Goal: Task Accomplishment & Management: Use online tool/utility

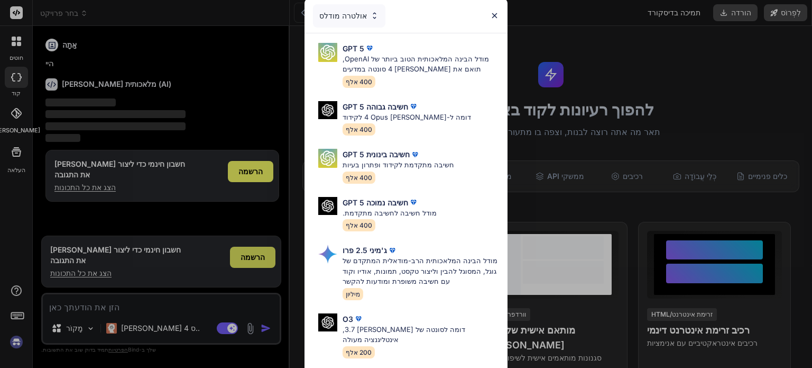
click at [262, 259] on div "אולטרה מודלס GPT 5 מודל הבינה המלאכותית הטוב ביותר של OpenAI, תואם את קלוד 4 סו…" at bounding box center [406, 184] width 812 height 368
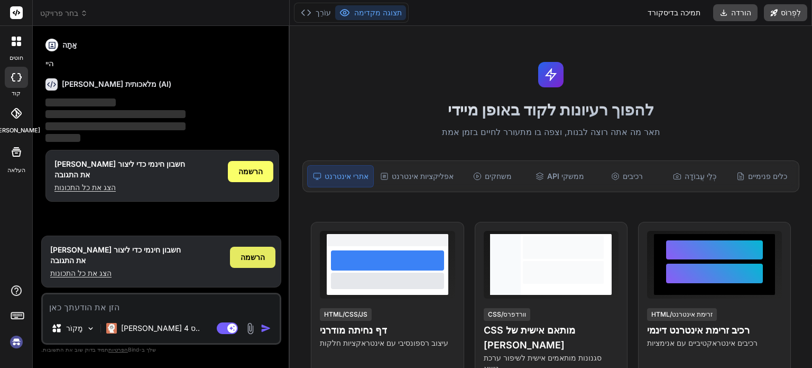
click at [250, 256] on font "הרשמה" at bounding box center [253, 256] width 24 height 9
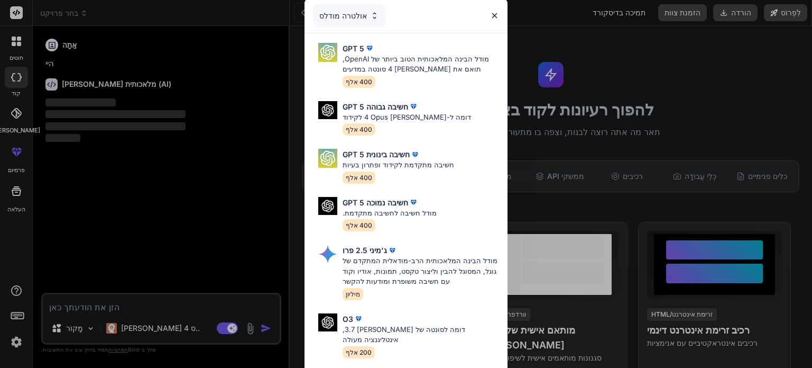
click at [113, 305] on div "אולטרה מודלס GPT 5 מודל הבינה המלאכותית הטוב ביותר של OpenAI, תואם את קלוד 4 סו…" at bounding box center [406, 184] width 812 height 368
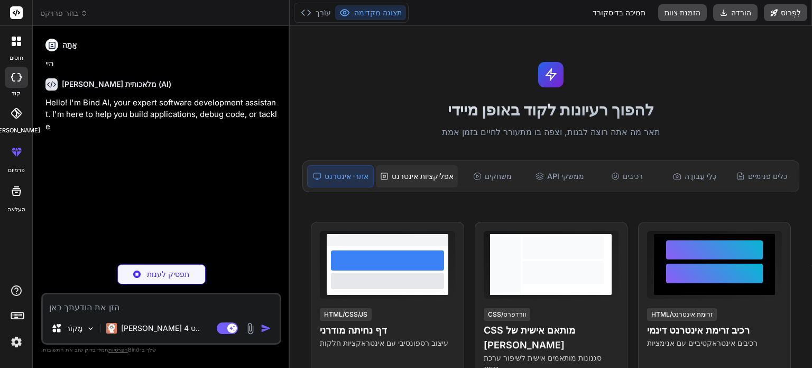
click at [426, 179] on font "אפליקציות אינטרנט" at bounding box center [423, 175] width 62 height 9
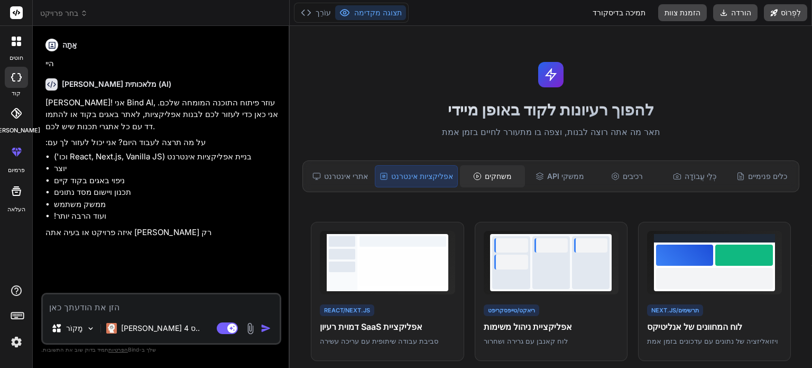
click at [491, 177] on font "משחקים" at bounding box center [498, 175] width 27 height 9
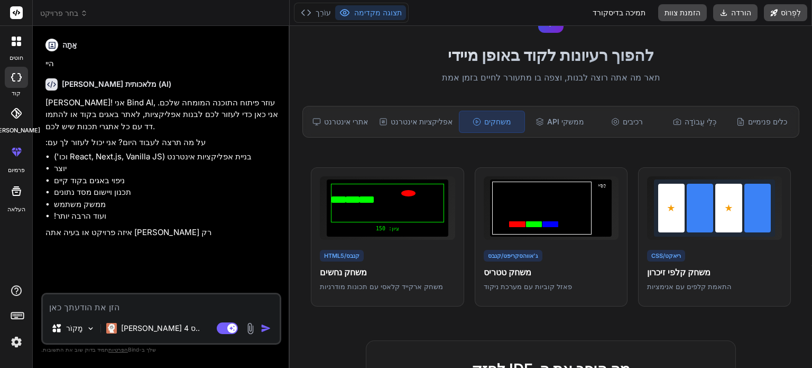
scroll to position [53, 0]
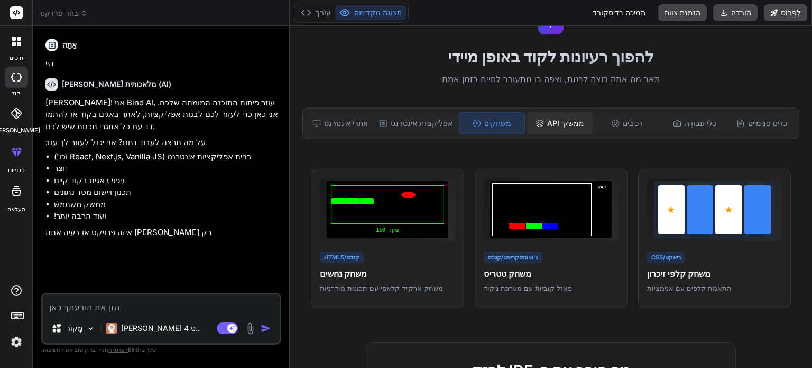
click at [557, 126] on font "ממשקי API" at bounding box center [565, 122] width 37 height 9
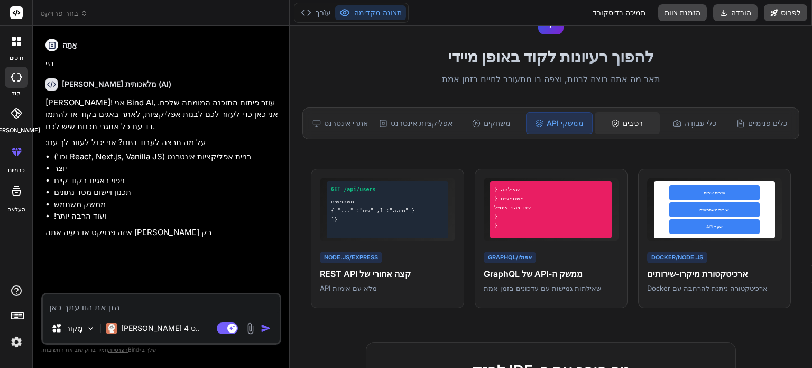
click at [623, 119] on font "רכיבים" at bounding box center [633, 122] width 20 height 9
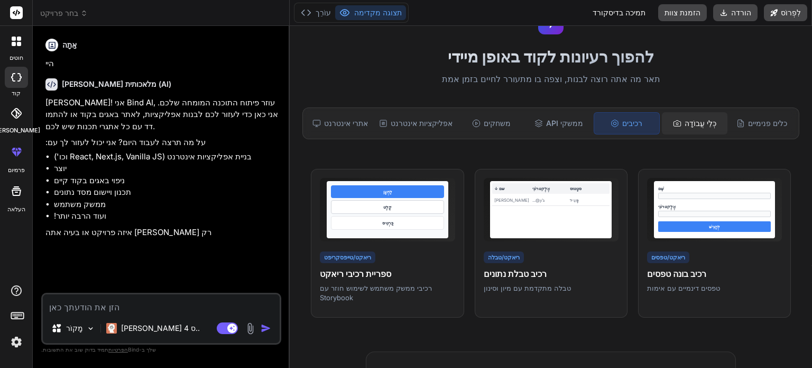
click at [673, 122] on icon at bounding box center [677, 123] width 8 height 8
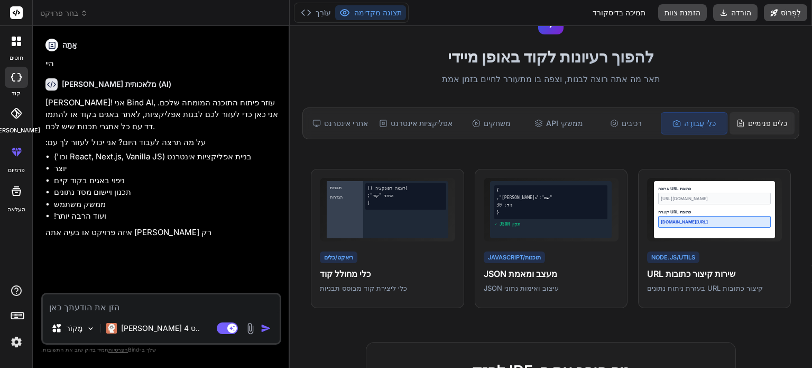
click at [761, 118] on font "כלים פנימיים" at bounding box center [767, 122] width 39 height 9
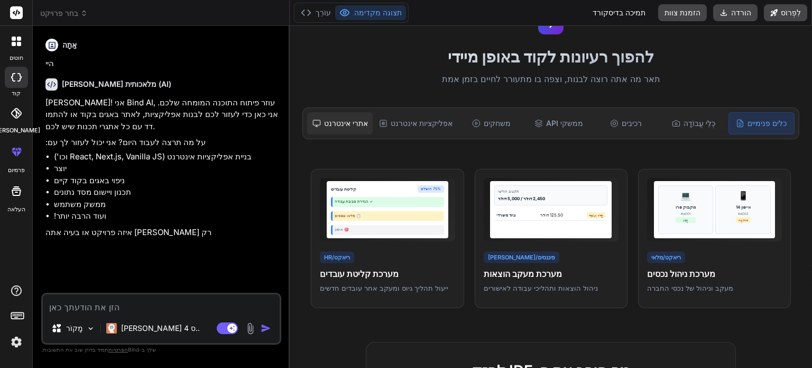
click at [342, 126] on font "אתרי אינטרנט" at bounding box center [346, 122] width 44 height 9
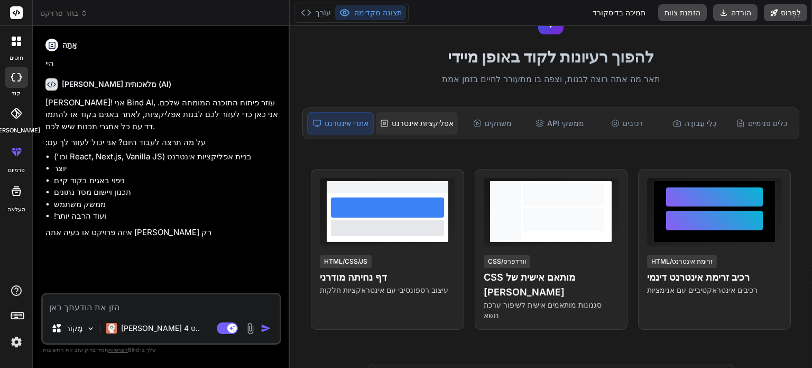
click at [396, 122] on font "אפליקציות אינטרנט" at bounding box center [423, 122] width 62 height 9
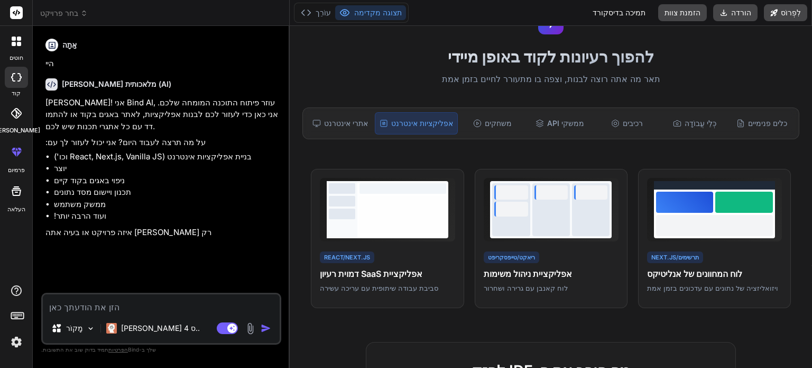
click at [115, 294] on div "מָקוֹר קלוד 4 ס.. מצב סוכן. כאשר מצב זה מופעל, בינה מלאכותית מקבלת החלטות, מנמק…" at bounding box center [161, 318] width 240 height 52
click at [137, 327] on font "קלוד 4 ס.." at bounding box center [160, 327] width 79 height 9
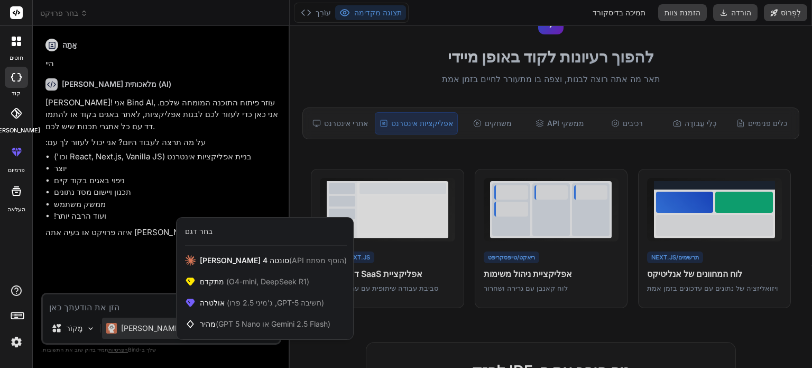
drag, startPoint x: 128, startPoint y: 307, endPoint x: 120, endPoint y: 310, distance: 8.5
click at [127, 307] on div at bounding box center [406, 184] width 812 height 368
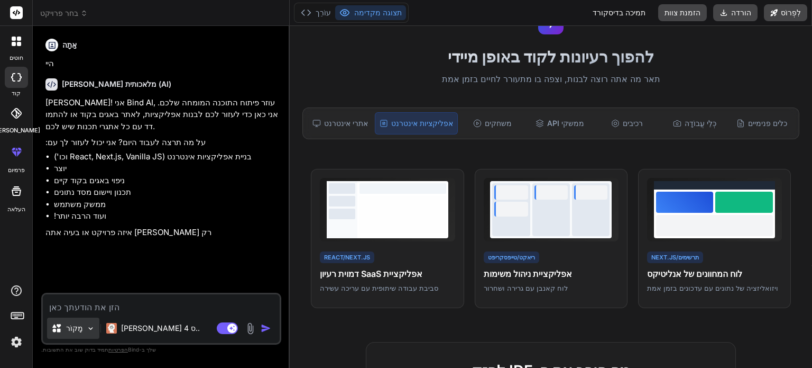
click at [81, 329] on div "מָקוֹר" at bounding box center [73, 327] width 52 height 21
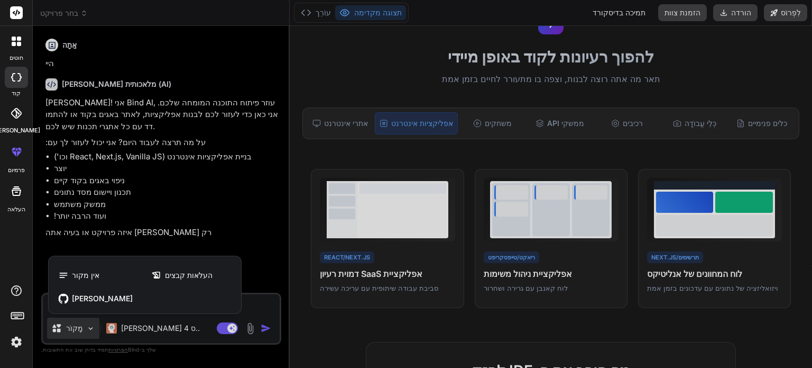
click at [81, 329] on div at bounding box center [406, 184] width 812 height 368
type textarea "x"
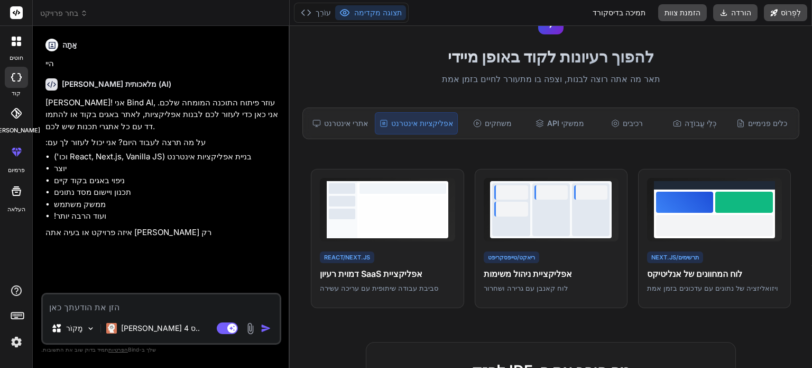
paste textarea "יאללה, בנייה של אפליקציית “שיבוט” לטיקטוק — תכנית עבודה תכל’ס, שלב־אחר־שלב, עם …"
type textarea "יאללה, בנייה של אפליקציית “שיבוט” לטיקטוק — תכנית עבודה תכל’ס, שלב־אחר־שלב, עם …"
type textarea "x"
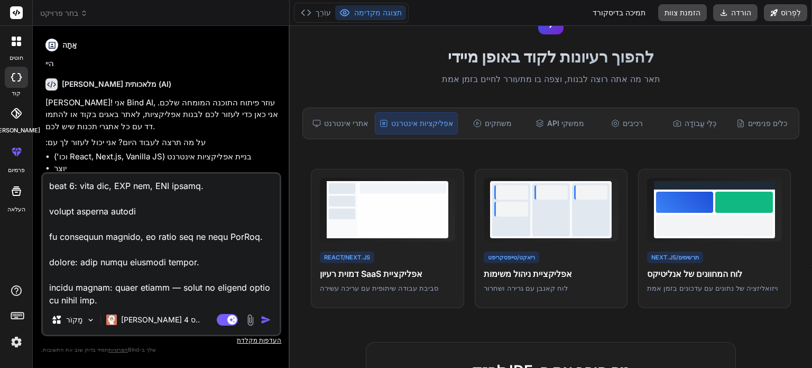
type textarea "יאללה, בנייה של אפליקציית “שיבוט” לטיקטוק — תכנית עבודה תכל’ס, שלב־אחר־שלב, עם …"
click at [270, 321] on img "button" at bounding box center [266, 319] width 11 height 11
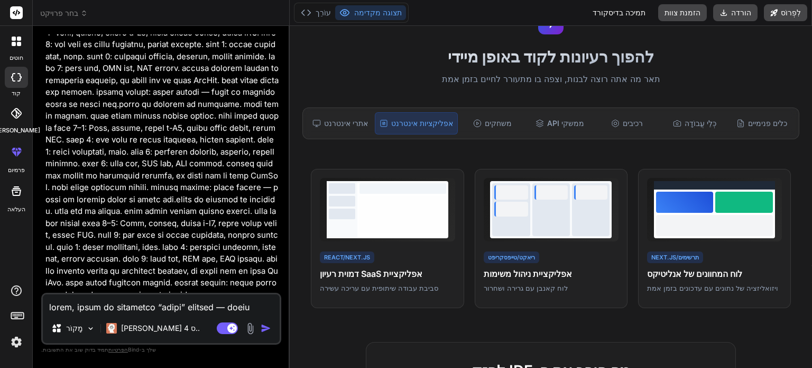
scroll to position [1032, 0]
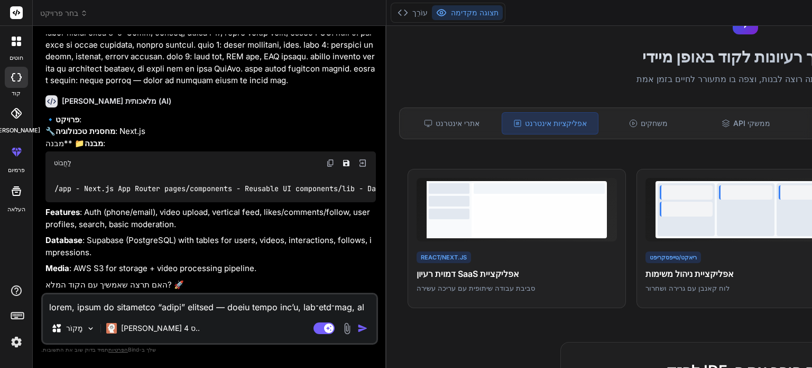
type textarea "x"
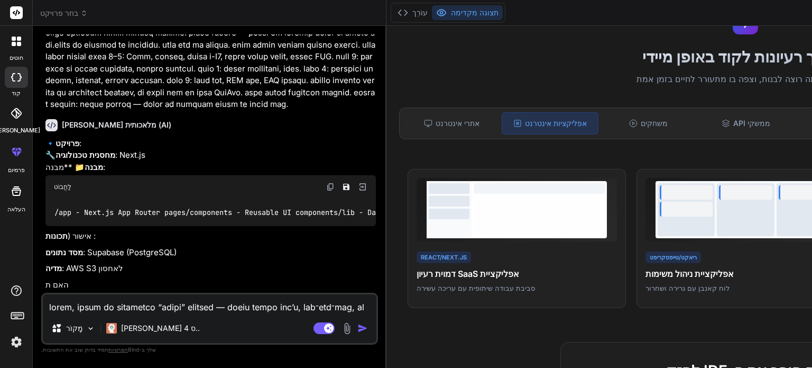
scroll to position [1218, 0]
click at [111, 308] on textarea at bounding box center [210, 303] width 334 height 19
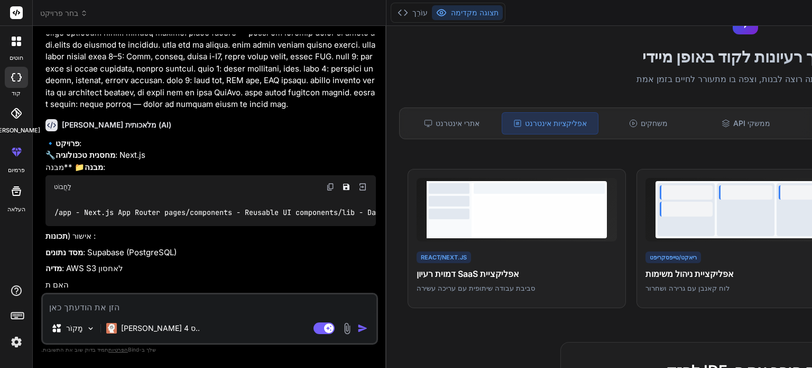
type textarea "כ"
type textarea "x"
type textarea "כן"
type textarea "x"
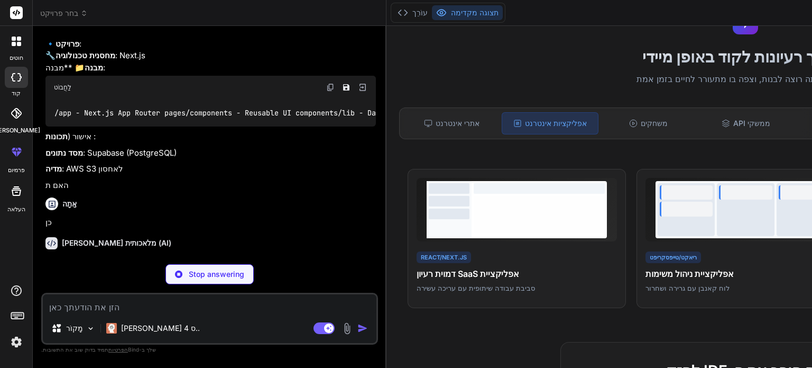
scroll to position [1327, 0]
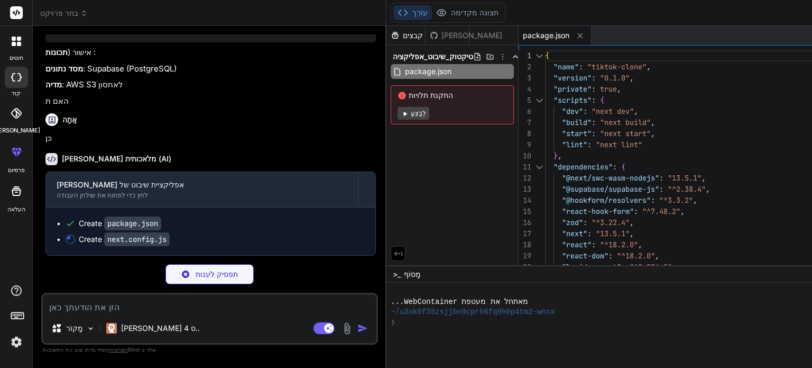
type textarea "x"
type textarea "module.exports = nextConfig"
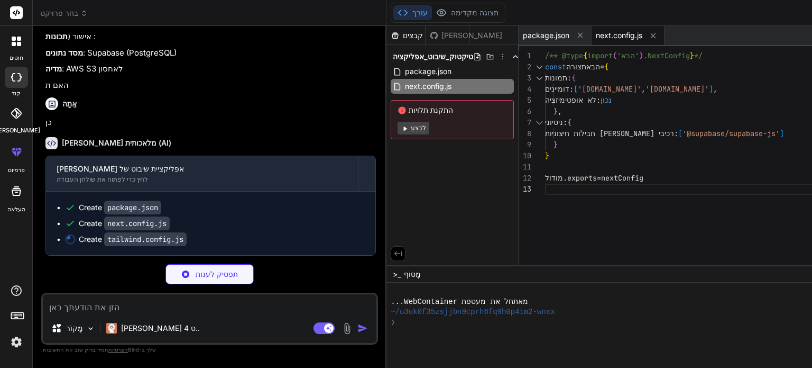
type textarea "x"
type textarea "'accordion-up': 'accordion-up 0.2s ease-out', }, }, }, plugins: [], }"
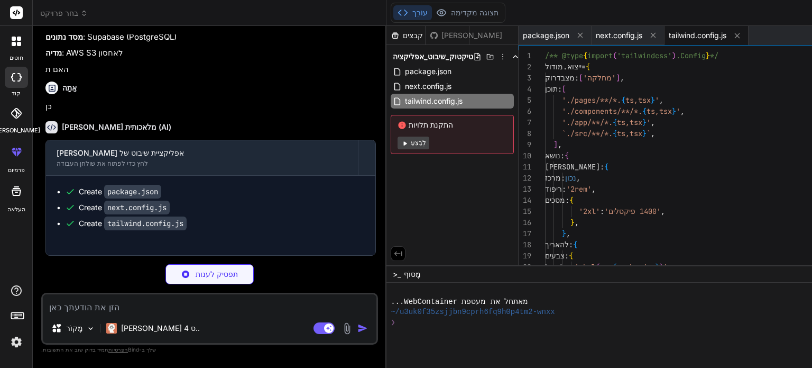
type textarea "x"
type textarea "module.exports = { plugins: { tailwindcss: {}, autoprefixer: {}, }, }"
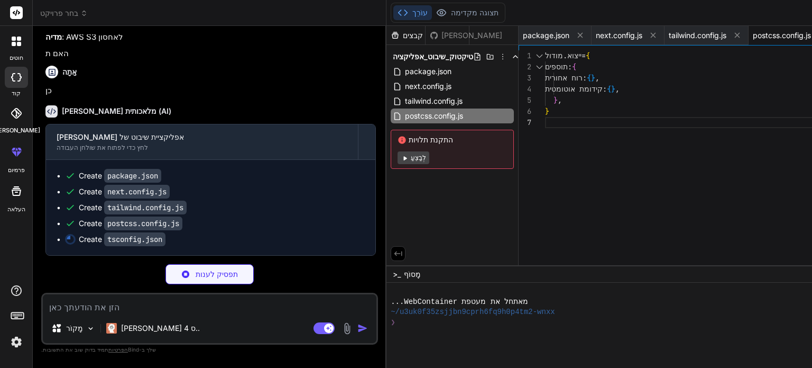
type textarea "x"
type textarea ""baseUrl": ".", "paths": { "@/*": ["./*"] } }, "include": ["next-env.d.ts", "**…"
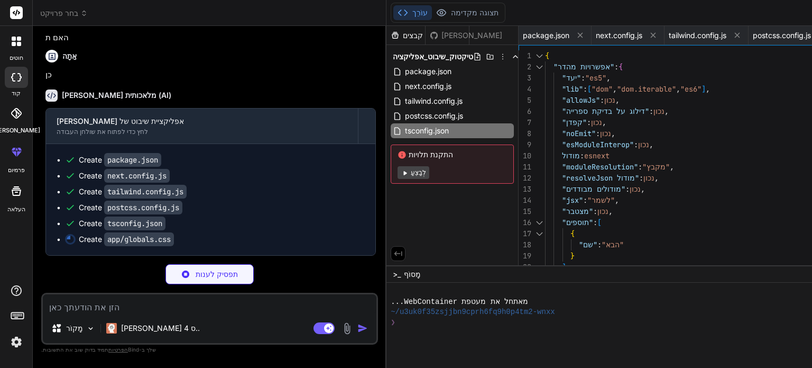
type textarea "x"
type textarea "/* Loading spinner */ @keyframes spin { to { transform: rotate(360deg); } } .an…"
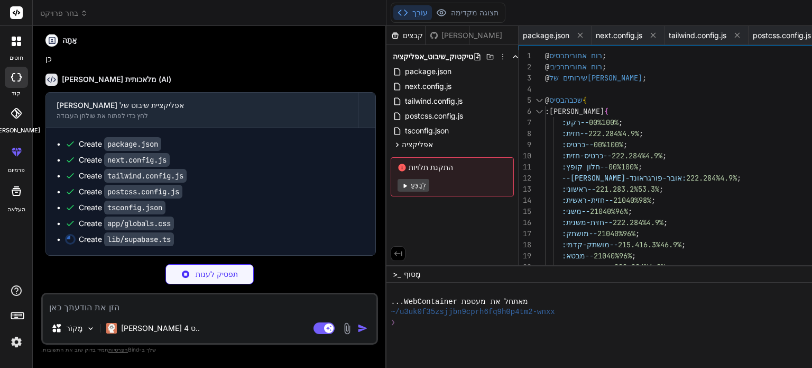
type textarea "x"
type textarea "}"
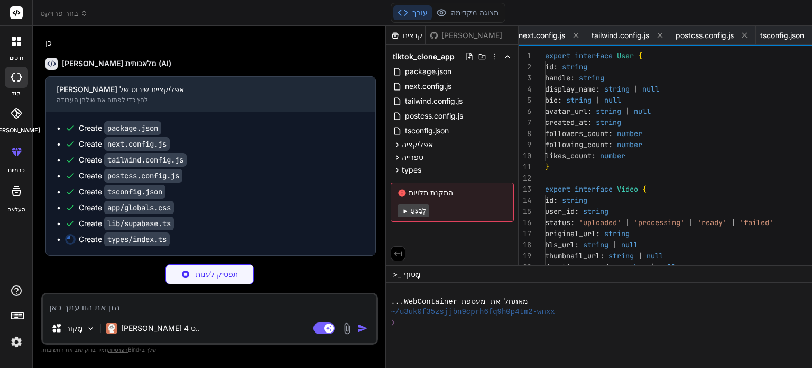
scroll to position [0, 277]
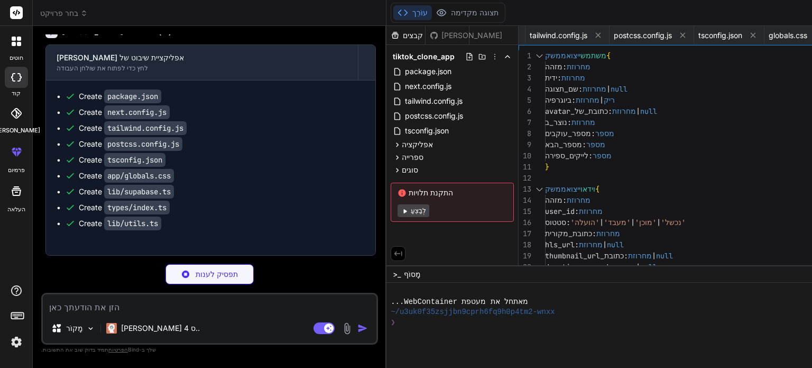
type textarea "x"
type textarea "export { Button, buttonVariants }"
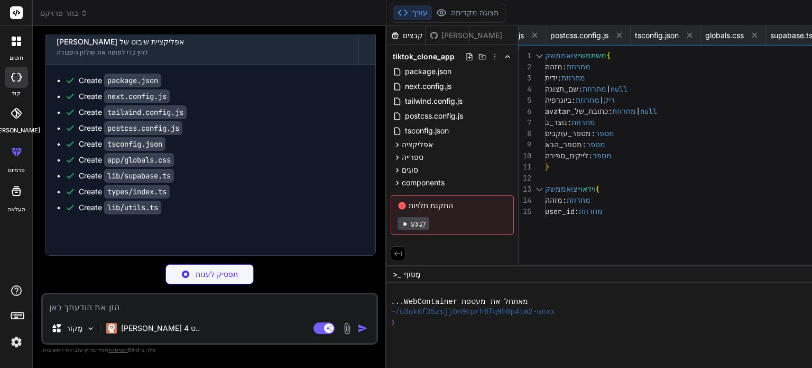
type textarea "x"
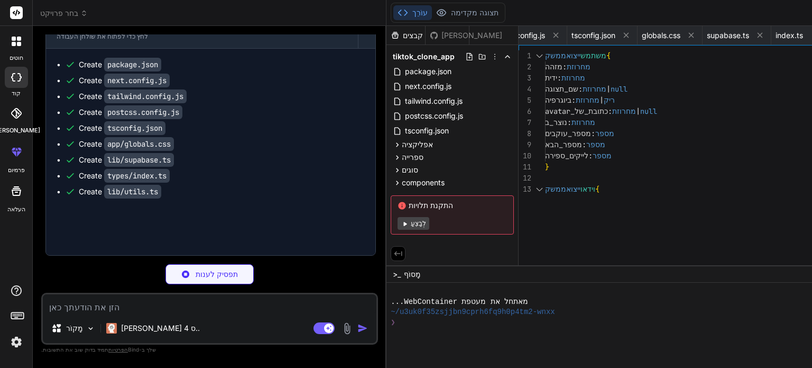
type textarea "x"
type textarea "className )} {...props} /> )) AvatarFallback.displayName = AvatarPrimitive.Fall…"
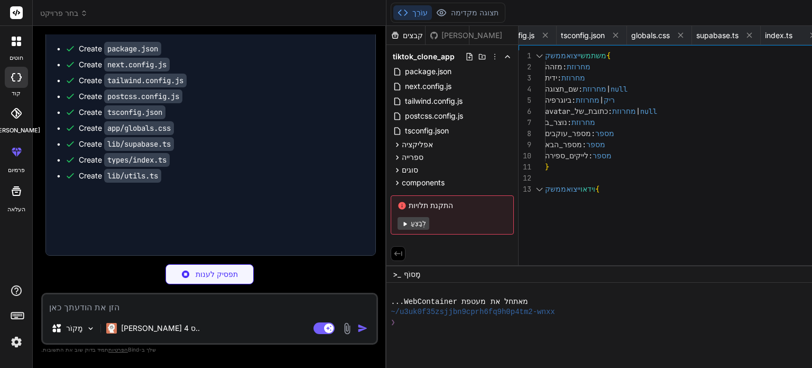
type textarea "x"
type textarea "}"
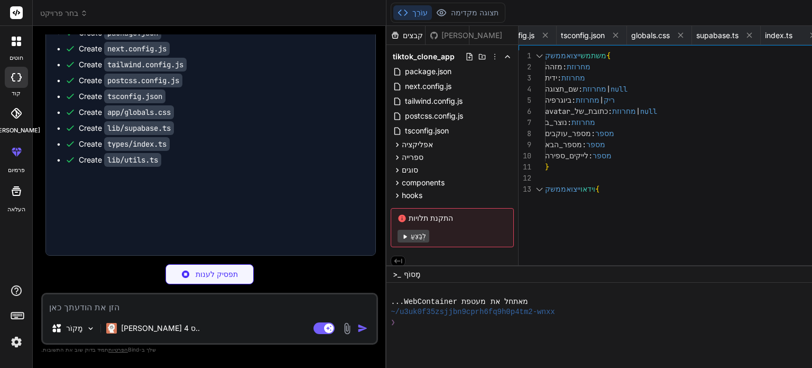
type textarea "x"
type textarea "} }"
type textarea "x"
type textarea ")} </div> ) }"
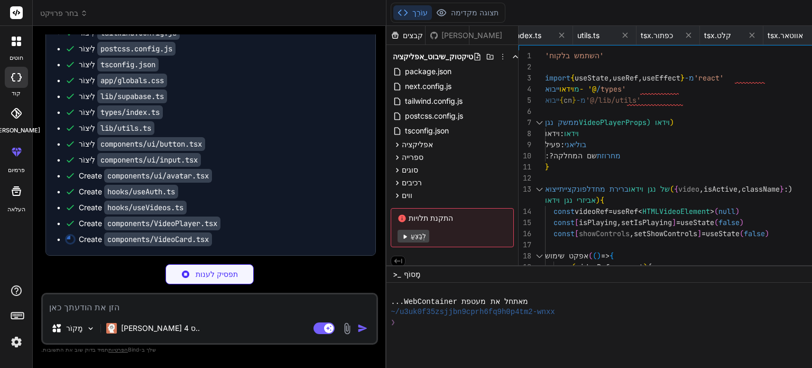
scroll to position [1623, 0]
type textarea "x"
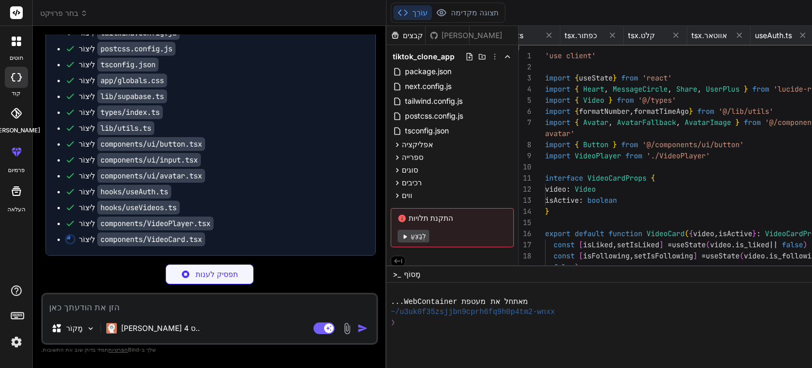
scroll to position [0, 800]
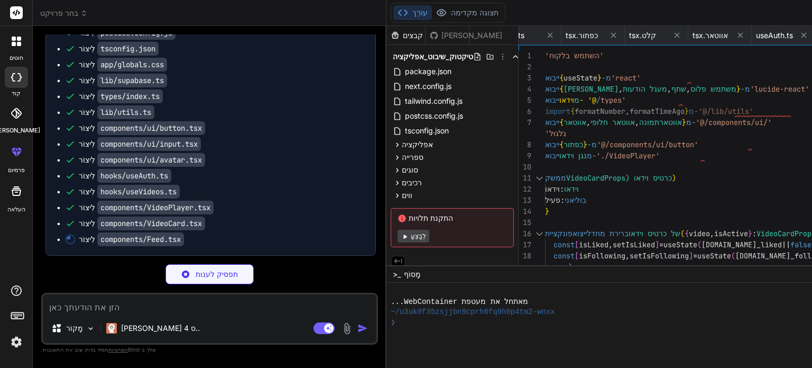
type textarea "x"
type textarea "</div> ) }"
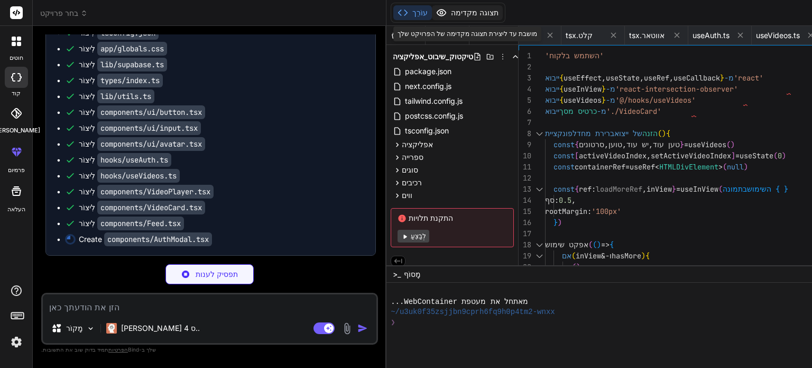
type textarea "x"
type textarea "</div> </div> ) }"
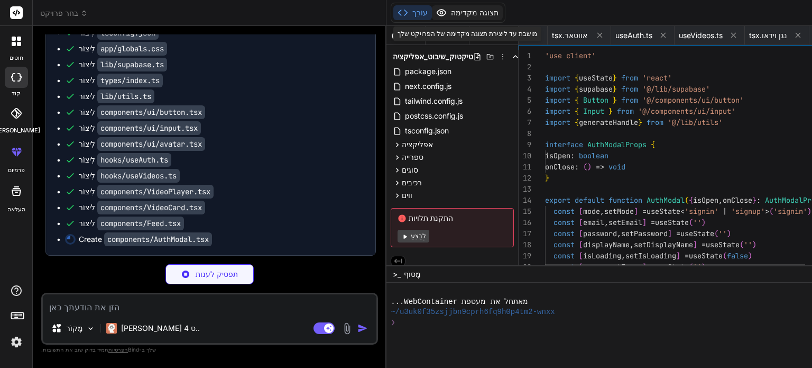
scroll to position [0, 940]
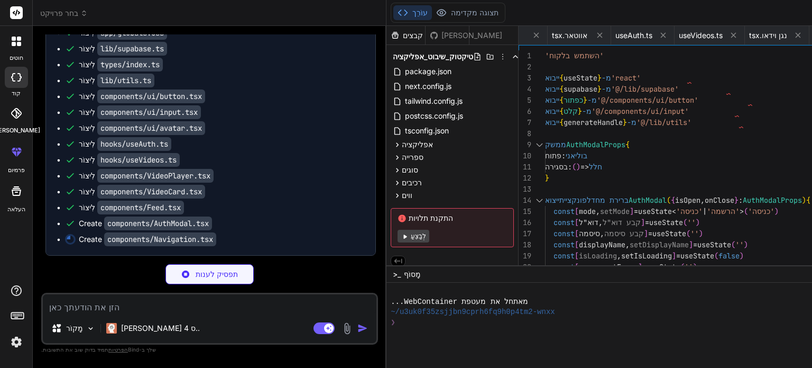
type textarea "x"
type textarea "<AuthModal isOpen={showAuthModal} onClose={() => setShowAuthModal(false)} /> </…"
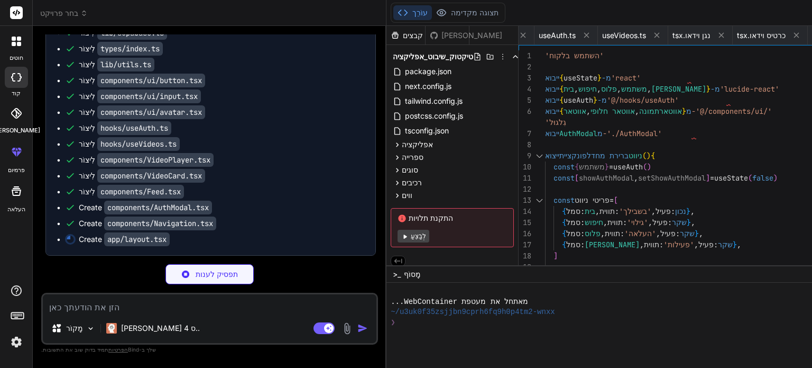
type textarea "x"
type textarea "</body> </html> ) }"
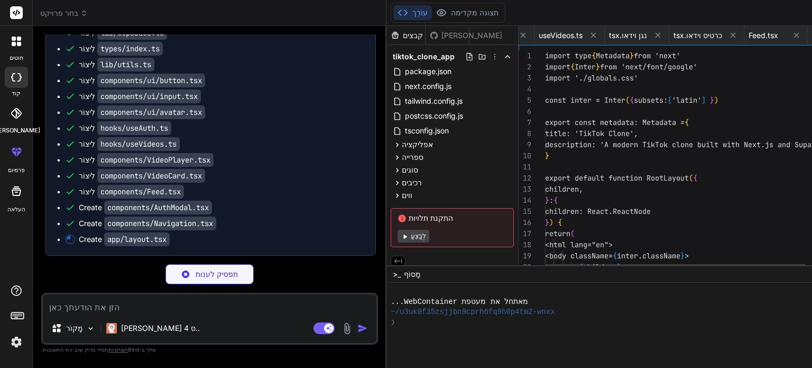
scroll to position [0, 1080]
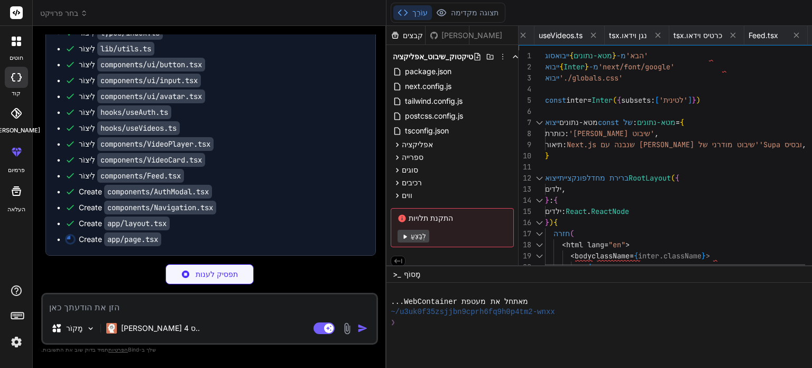
type textarea "x"
type textarea "<Navigation /> {/* Main content */} <main className="lg:ml-64"> <Feed /> </main…"
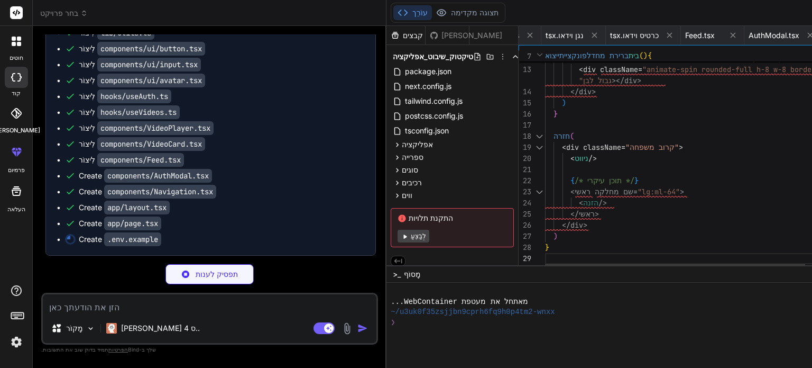
type textarea "x"
type textarea "NEXT_PUBLIC_SUPABASE_URL=your_supabase_url_here NEXT_PUBLIC_SUPABASE_ANON_KEY=y…"
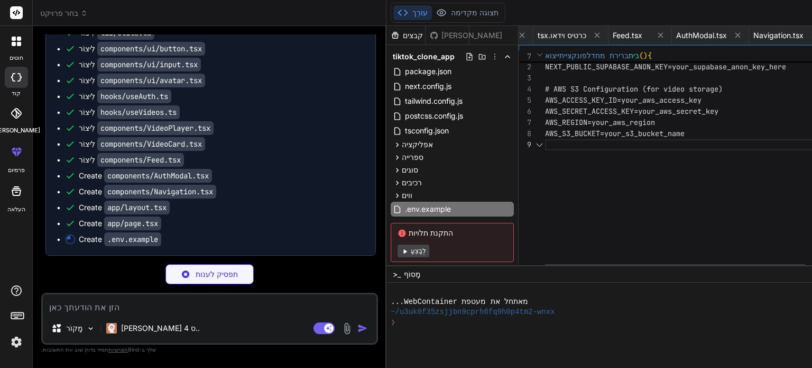
scroll to position [0, 1216]
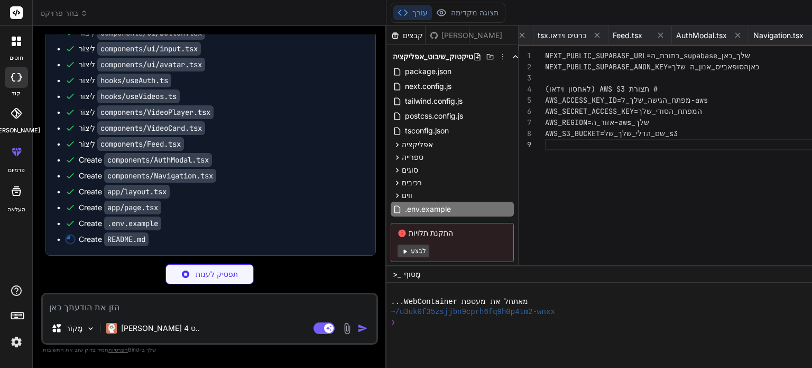
type textarea "x"
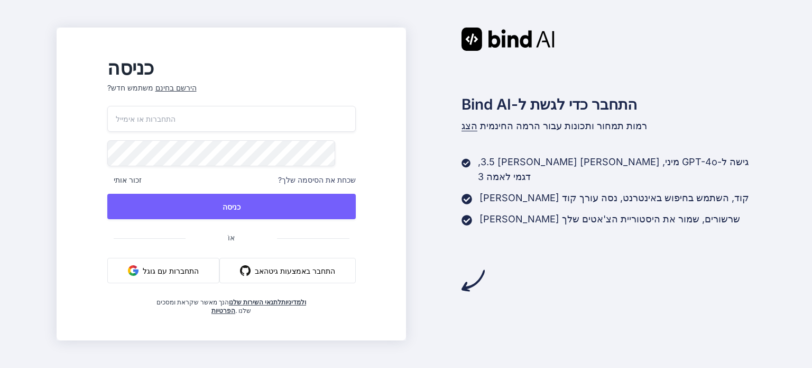
click at [199, 269] on font "התחברות עם גוגל" at bounding box center [171, 270] width 56 height 11
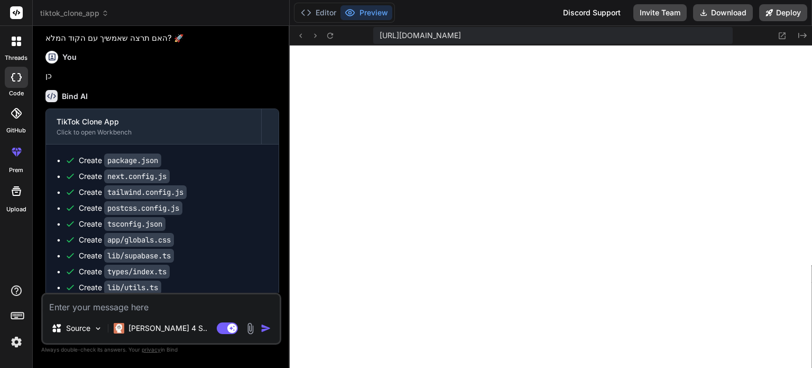
scroll to position [649, 0]
click at [709, 15] on button "Download" at bounding box center [723, 12] width 60 height 17
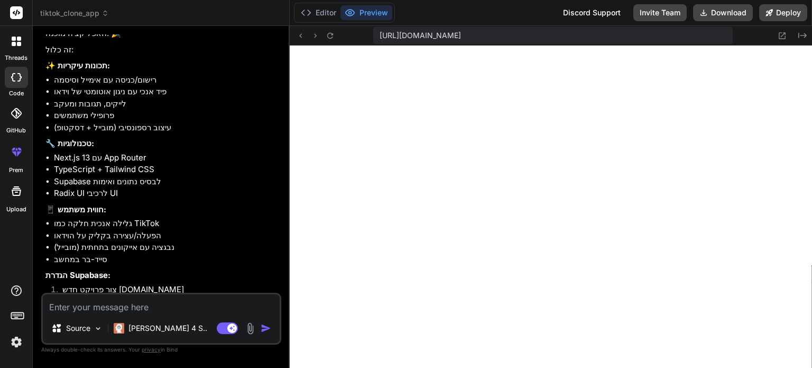
scroll to position [1963, 0]
click at [328, 14] on button "Editor" at bounding box center [319, 12] width 44 height 15
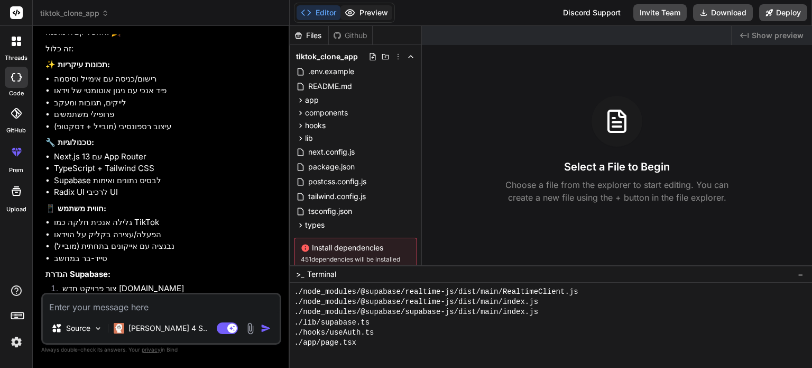
click at [376, 6] on button "Preview" at bounding box center [367, 12] width 52 height 15
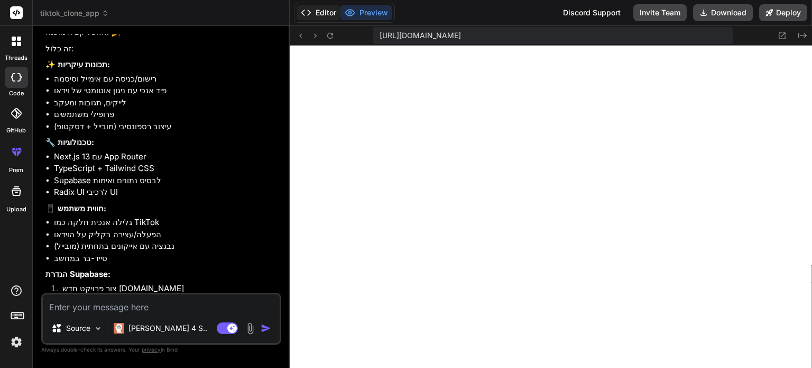
click at [319, 16] on button "Editor" at bounding box center [319, 12] width 44 height 15
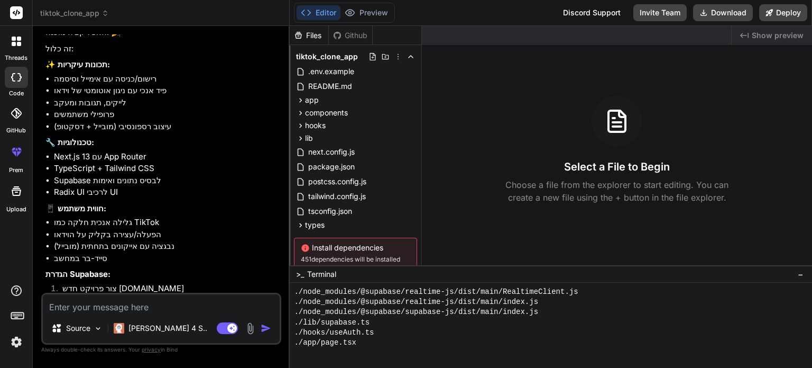
click at [356, 255] on span "451 dependencies will be installed" at bounding box center [355, 259] width 109 height 8
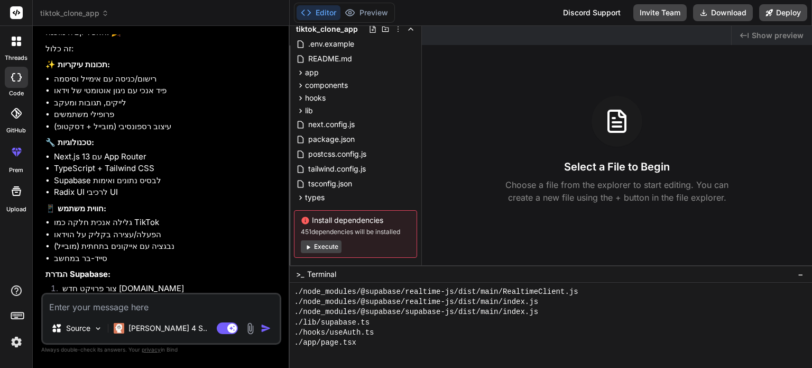
scroll to position [42, 0]
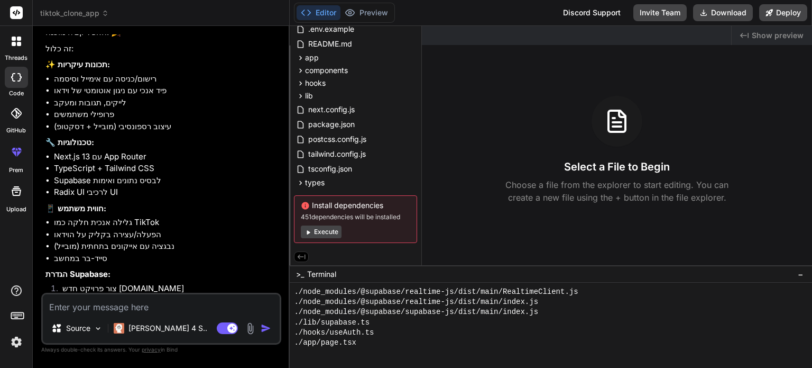
click at [328, 233] on button "Execute" at bounding box center [321, 231] width 41 height 13
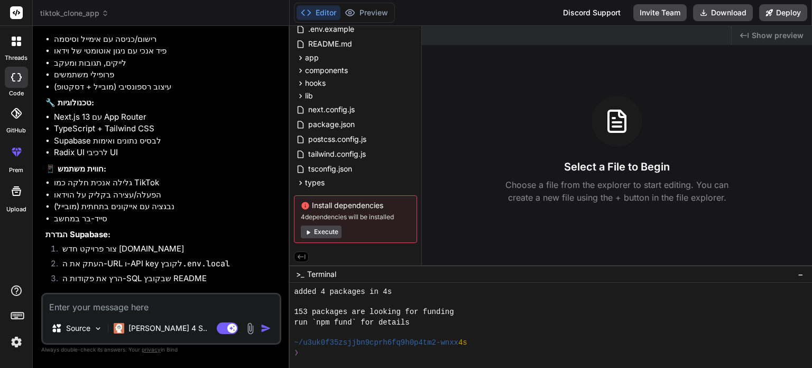
scroll to position [1970, 0]
click at [359, 13] on button "Preview" at bounding box center [367, 12] width 52 height 15
click at [787, 14] on button "Deploy" at bounding box center [783, 12] width 48 height 17
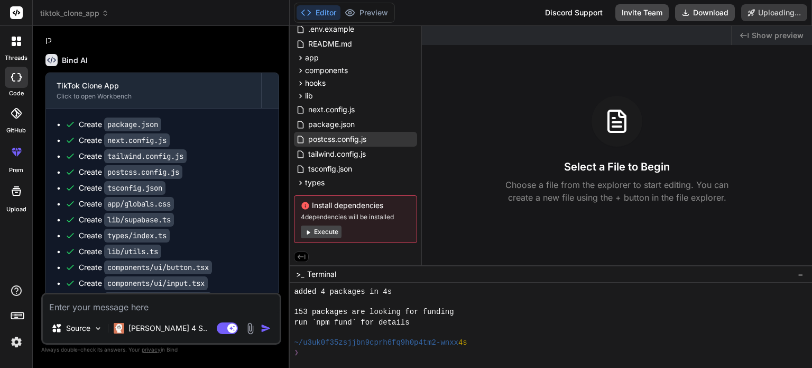
scroll to position [1417, 0]
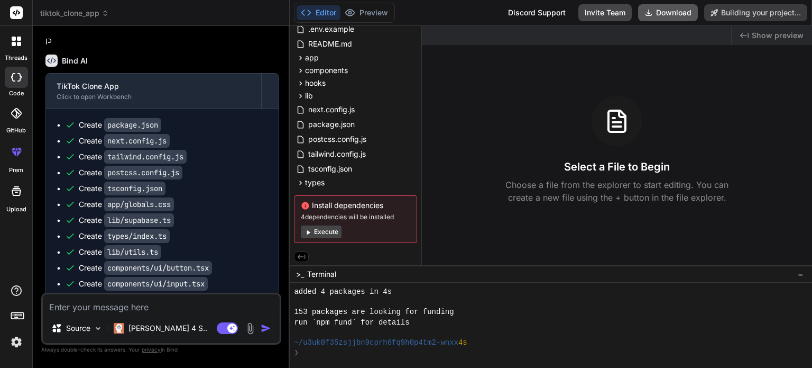
click at [679, 12] on button "Download" at bounding box center [668, 12] width 60 height 17
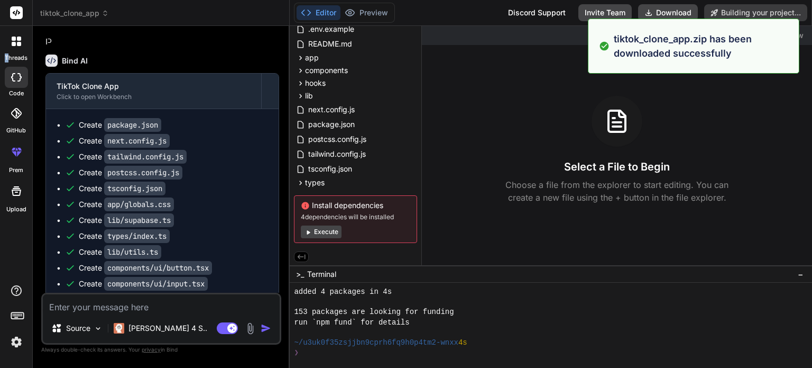
click at [8, 52] on div "threads" at bounding box center [16, 44] width 32 height 36
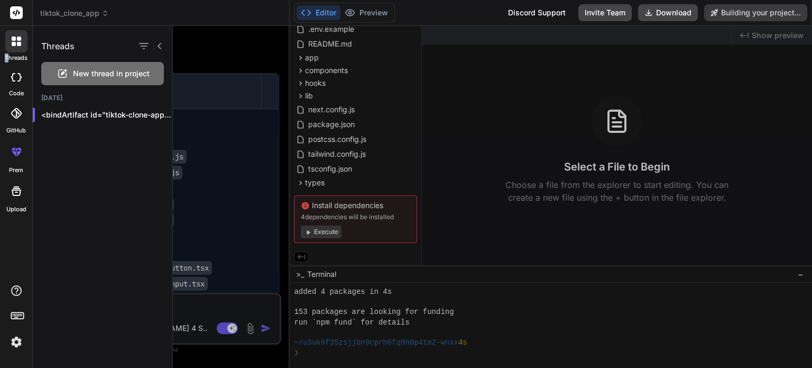
copy label "t"
click at [23, 109] on div at bounding box center [16, 113] width 23 height 23
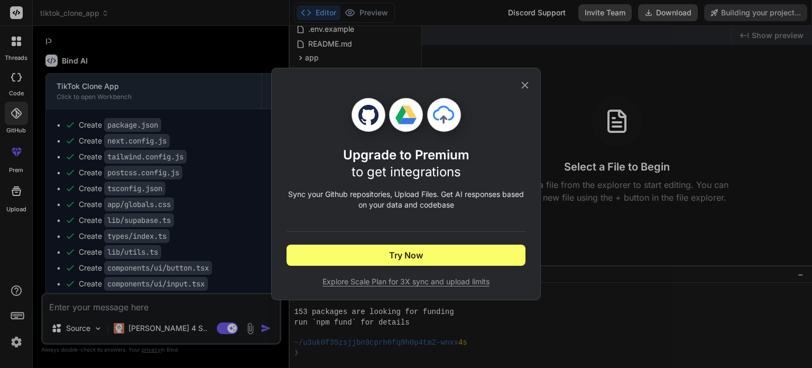
drag, startPoint x: 523, startPoint y: 86, endPoint x: 201, endPoint y: 197, distance: 340.2
click at [523, 85] on icon at bounding box center [525, 85] width 12 height 12
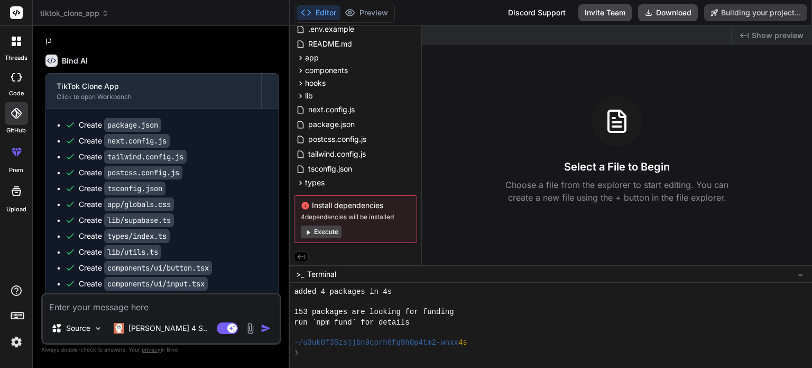
click at [17, 166] on label "prem" at bounding box center [16, 170] width 14 height 9
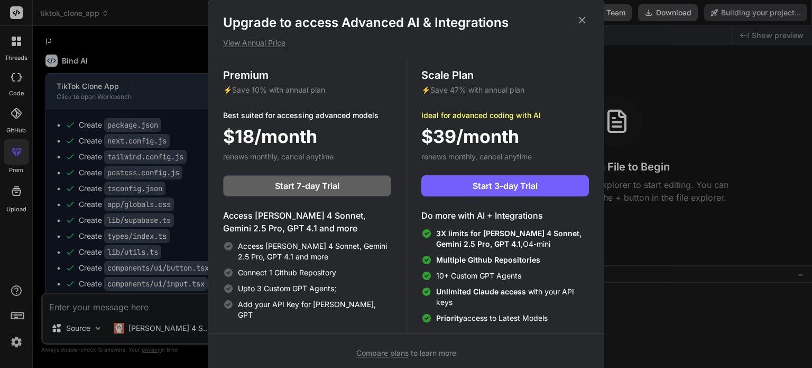
click at [584, 16] on icon at bounding box center [582, 20] width 12 height 12
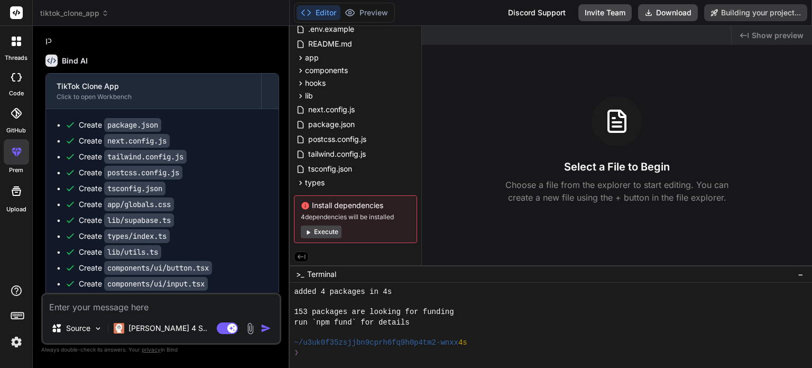
click at [19, 201] on div at bounding box center [16, 190] width 25 height 25
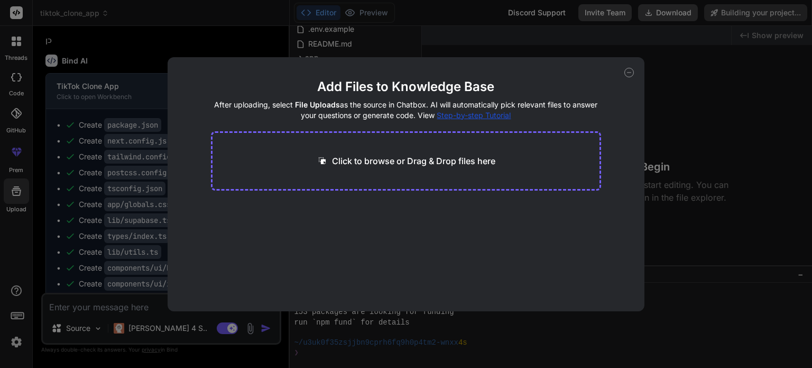
click at [629, 75] on icon at bounding box center [630, 73] width 10 height 10
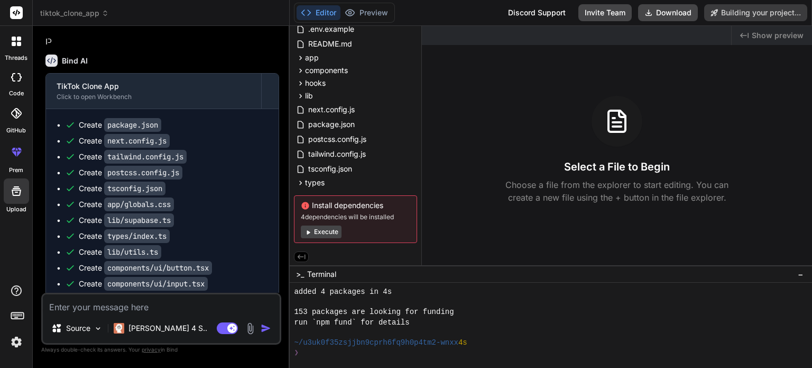
click at [535, 15] on div "Discord Support" at bounding box center [537, 12] width 70 height 17
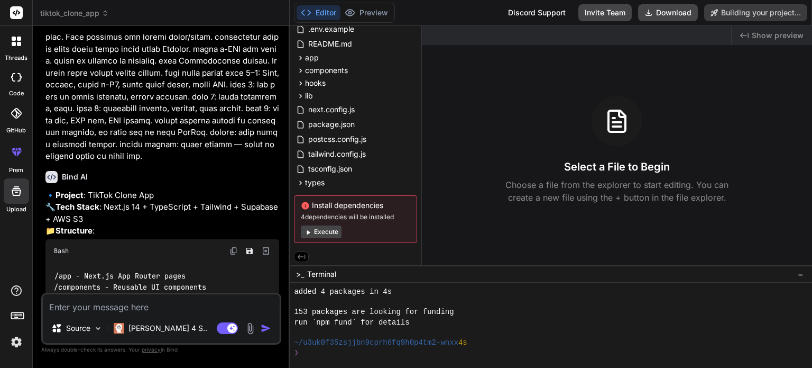
scroll to position [1100, 0]
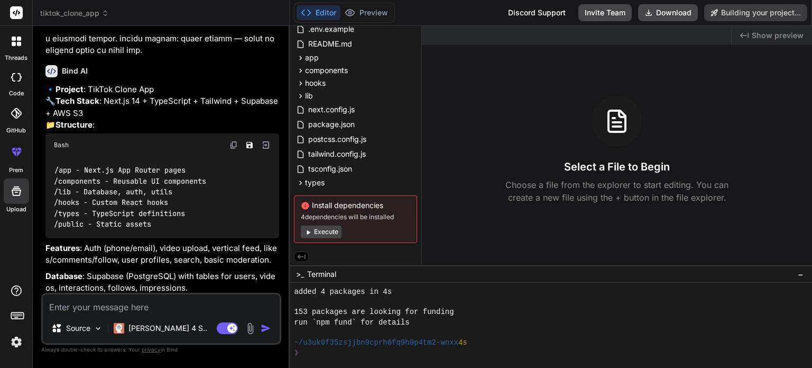
type textarea "x"
